Goal: Information Seeking & Learning: Stay updated

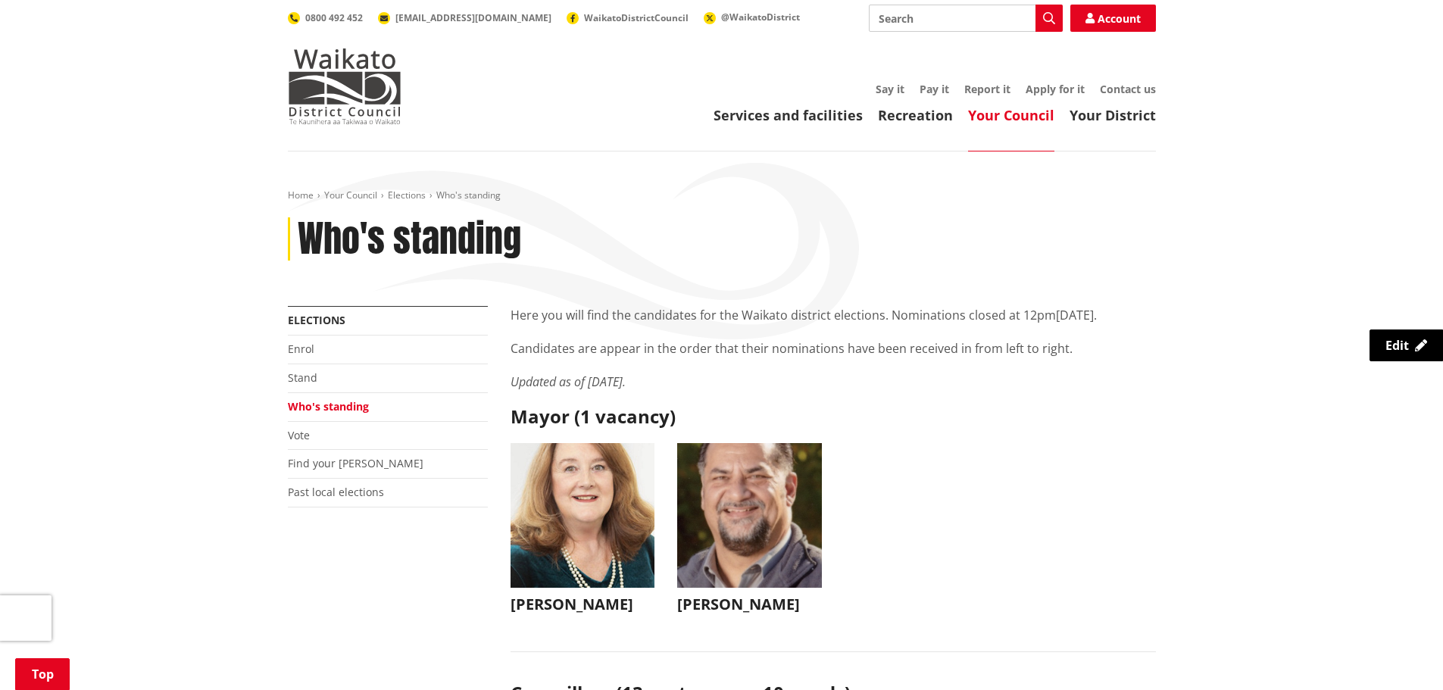
scroll to position [9168, 0]
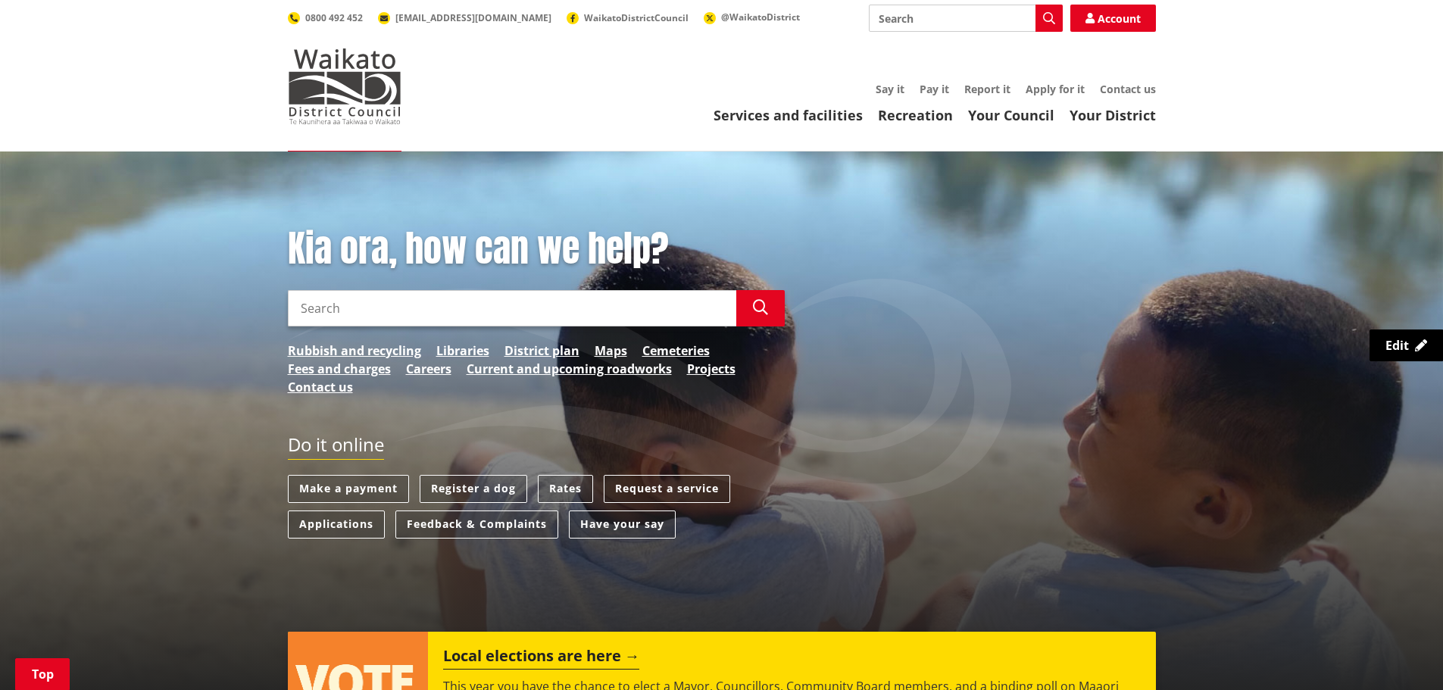
scroll to position [909, 0]
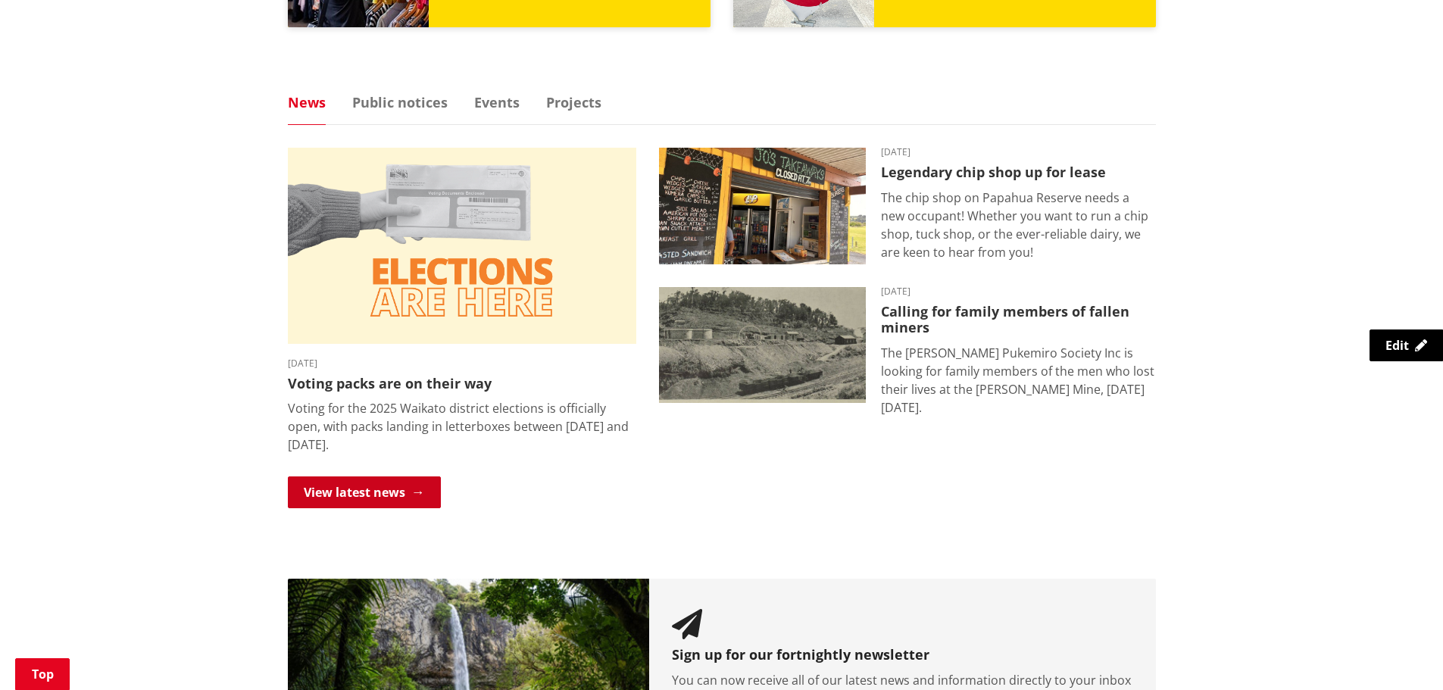
click at [347, 500] on link "View latest news" at bounding box center [364, 493] width 153 height 32
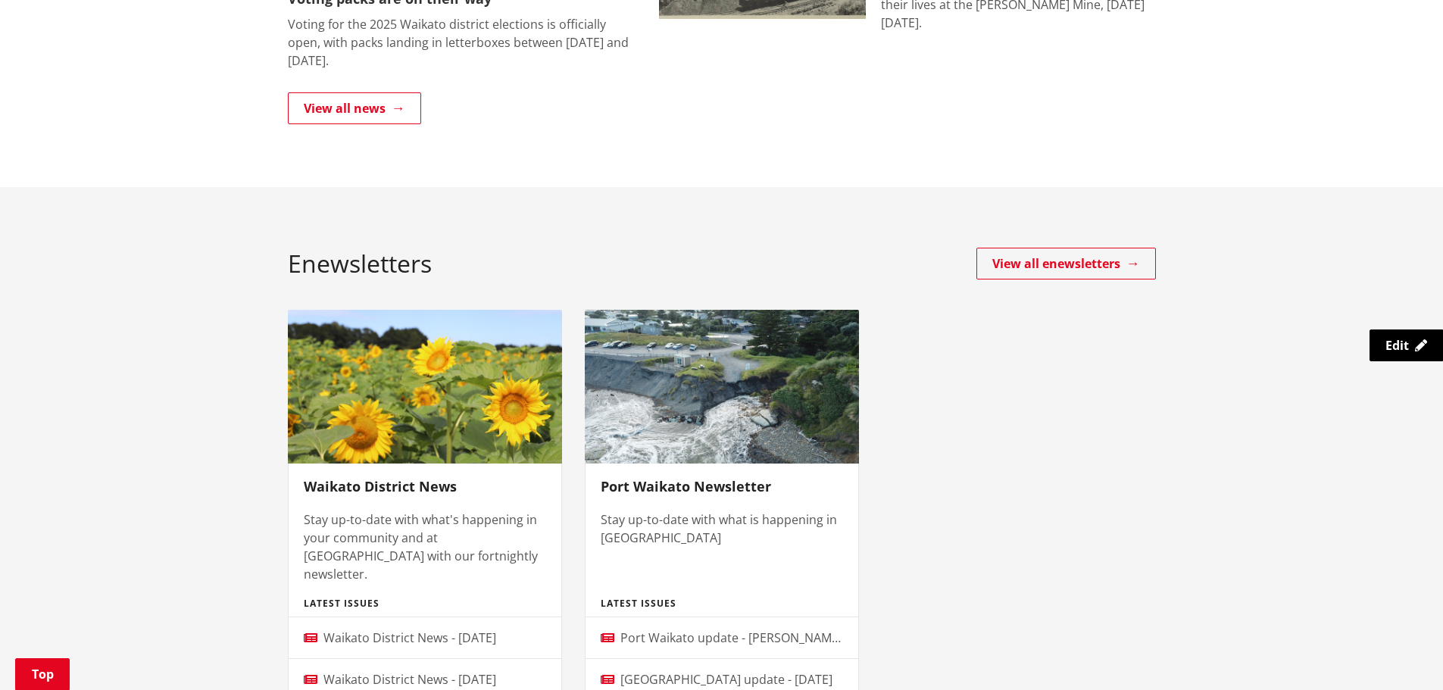
scroll to position [758, 0]
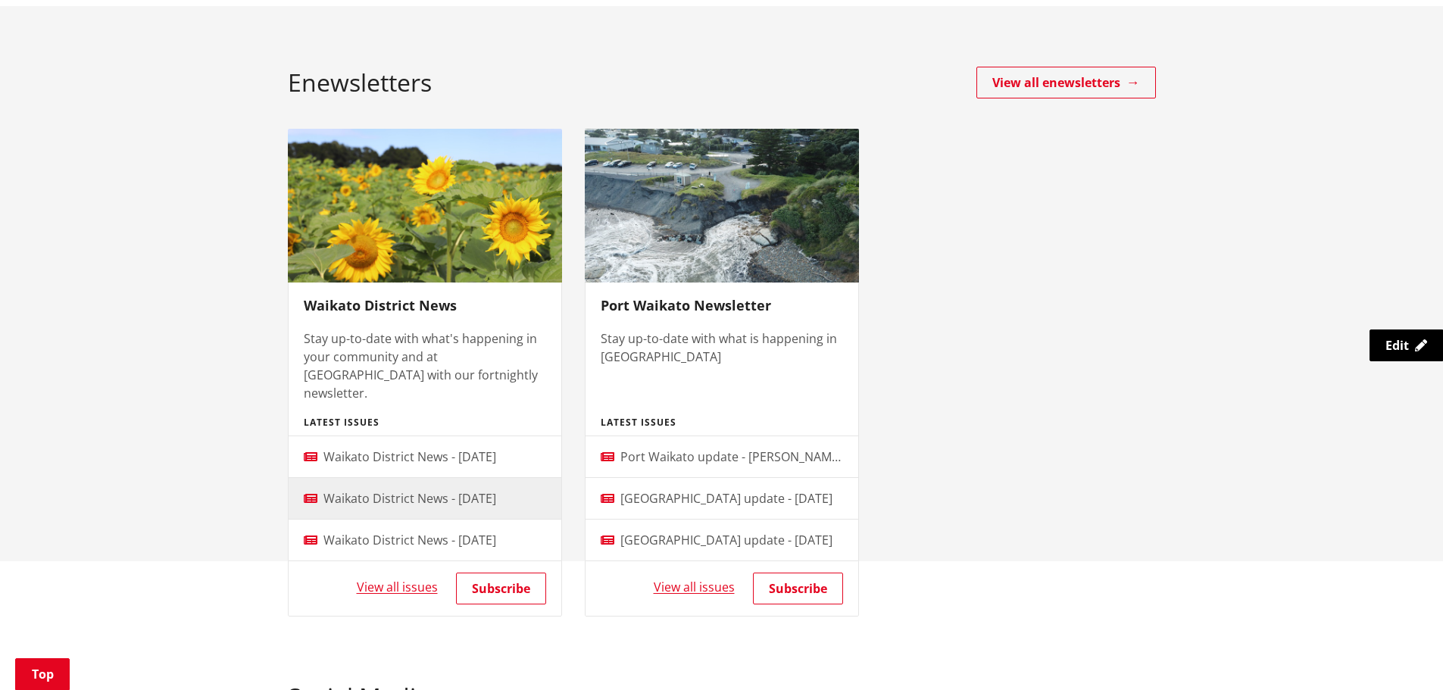
click at [378, 490] on span "Waikato District News - [DATE]" at bounding box center [410, 498] width 173 height 17
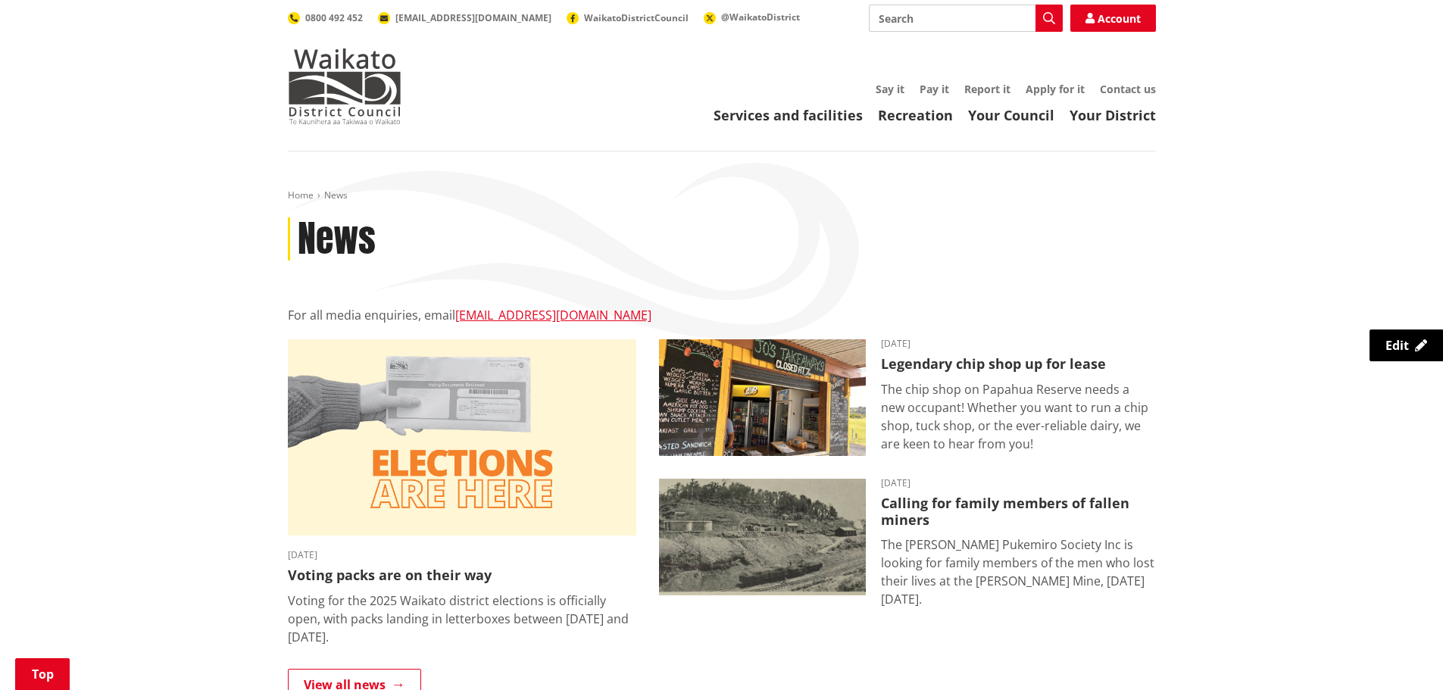
scroll to position [758, 0]
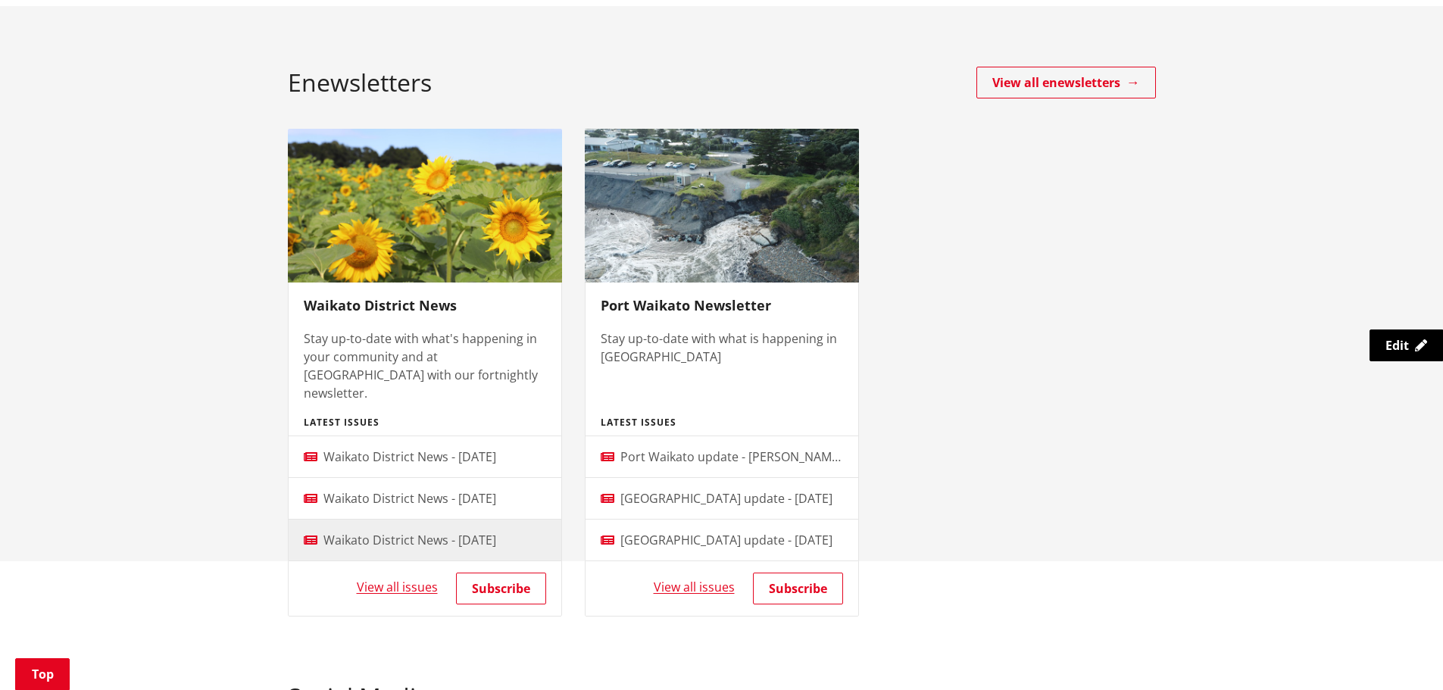
click at [348, 532] on span "Waikato District News - 31 July 2025" at bounding box center [410, 540] width 173 height 17
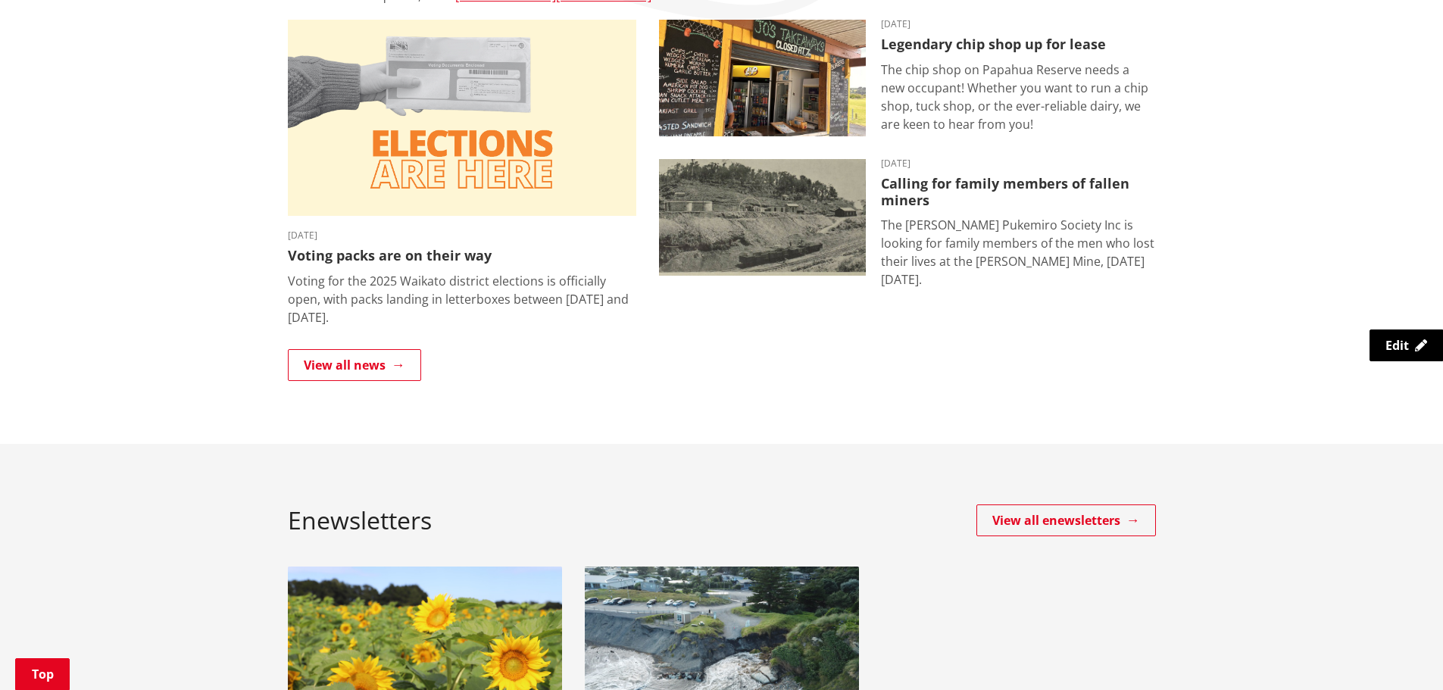
scroll to position [152, 0]
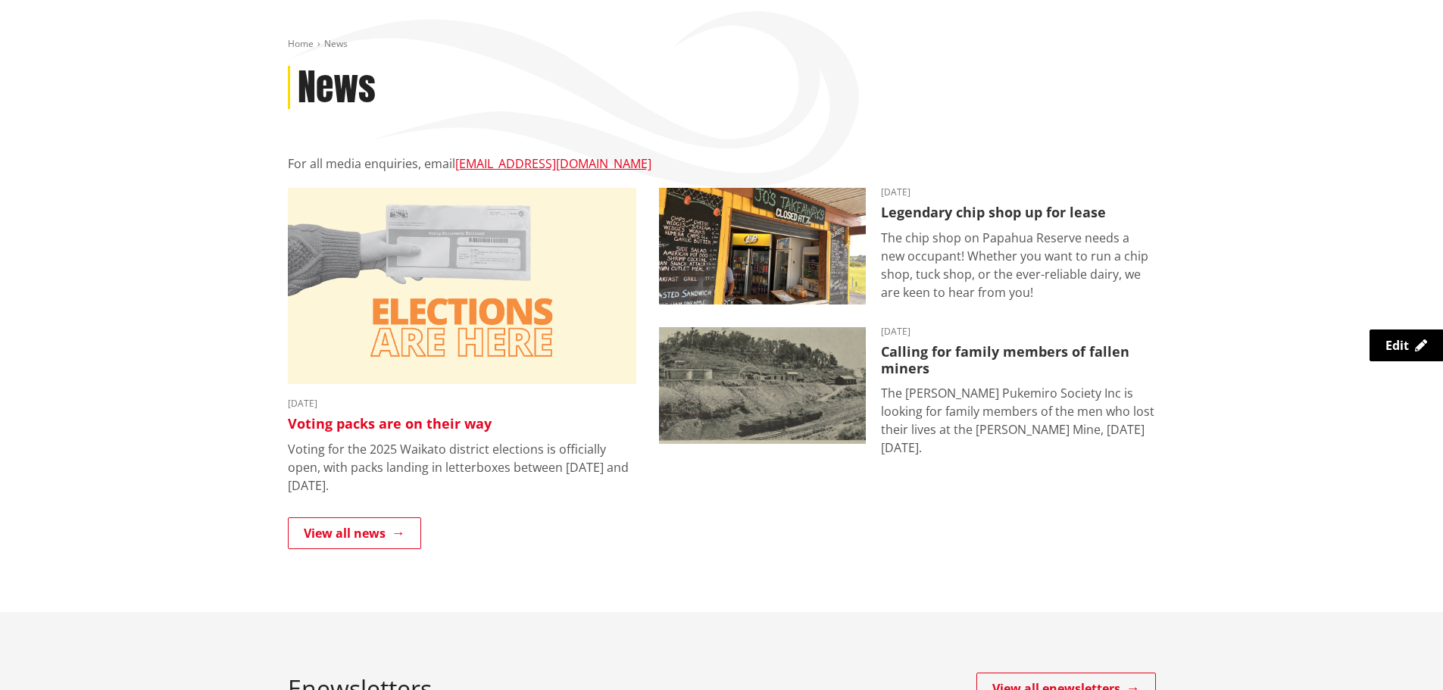
click at [497, 348] on img at bounding box center [462, 286] width 349 height 196
